Goal: Information Seeking & Learning: Learn about a topic

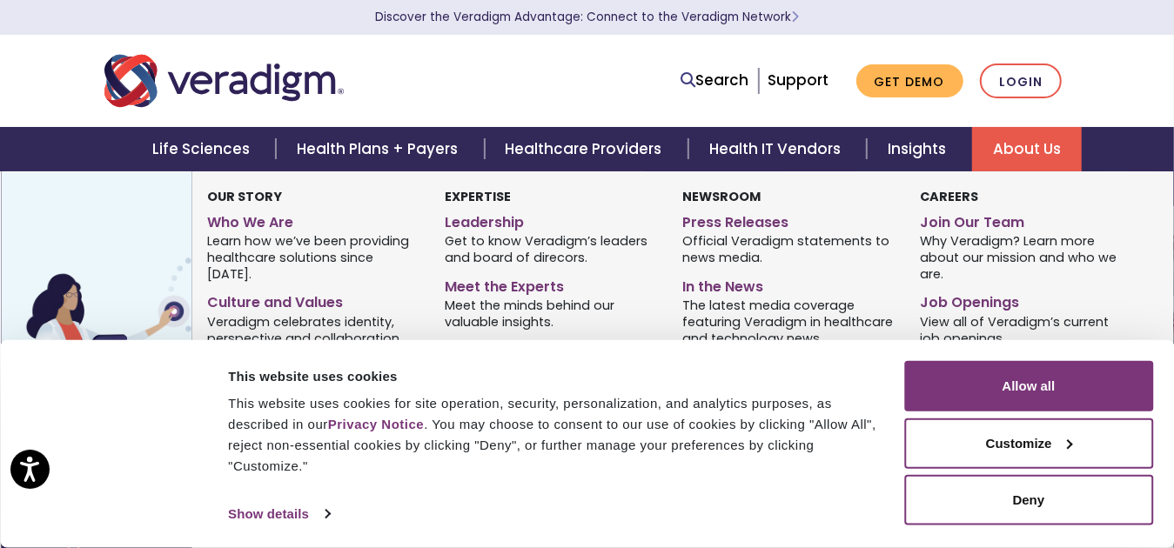
click at [1032, 157] on link "About Us" at bounding box center [1027, 149] width 110 height 44
click at [490, 222] on link "Leadership" at bounding box center [551, 219] width 212 height 25
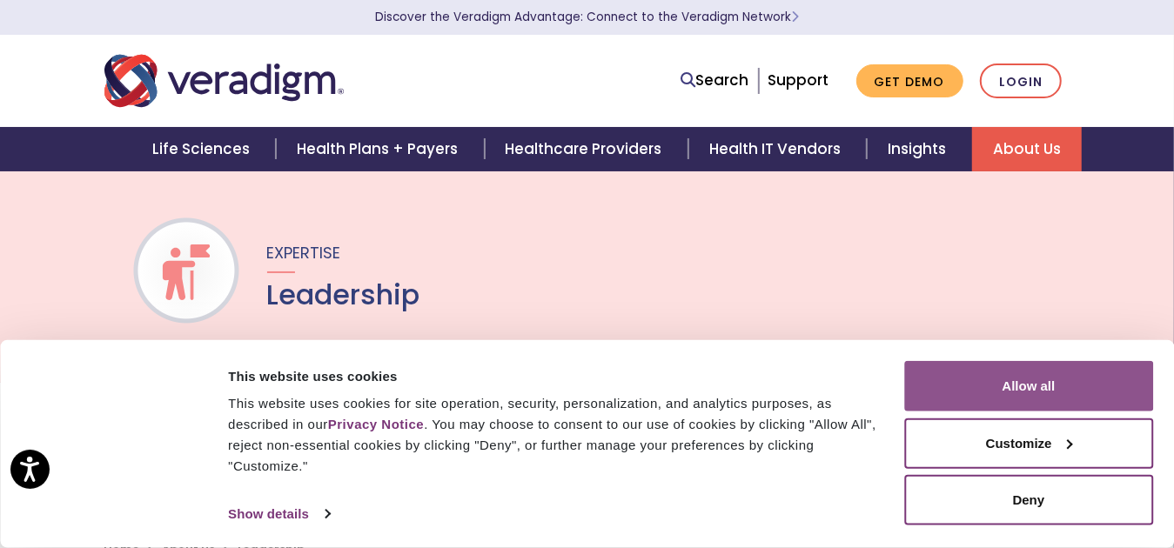
click at [1024, 392] on button "Allow all" at bounding box center [1028, 386] width 249 height 50
